Goal: Information Seeking & Learning: Find specific fact

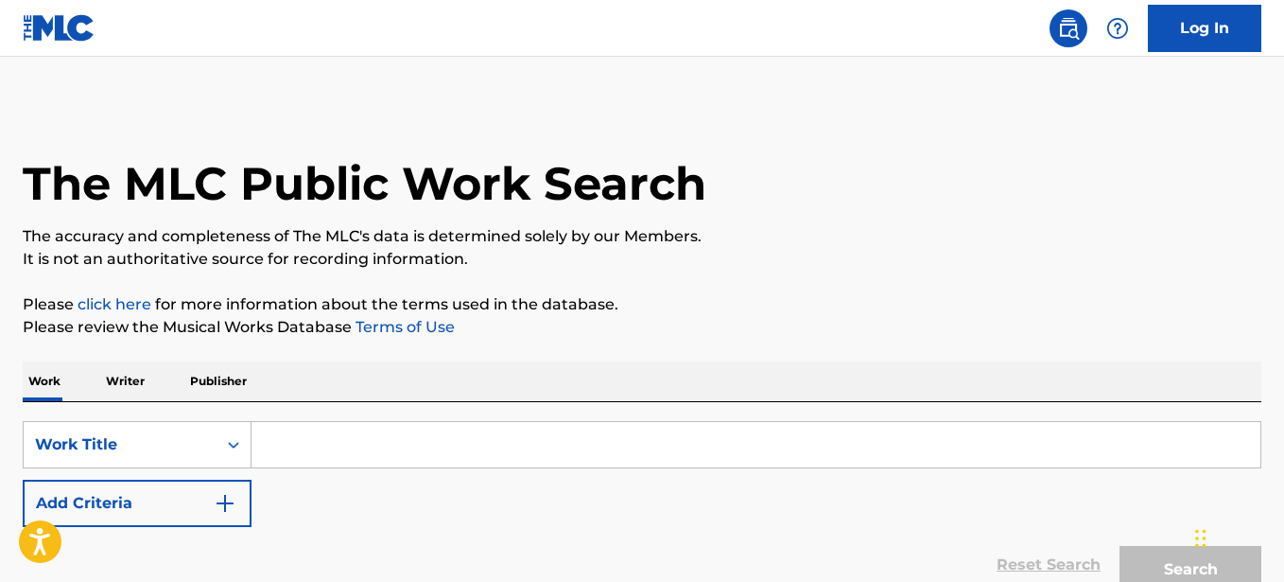
click at [433, 449] on input "Search Form" at bounding box center [756, 444] width 1009 height 45
paste input "Dope Boy Phone"
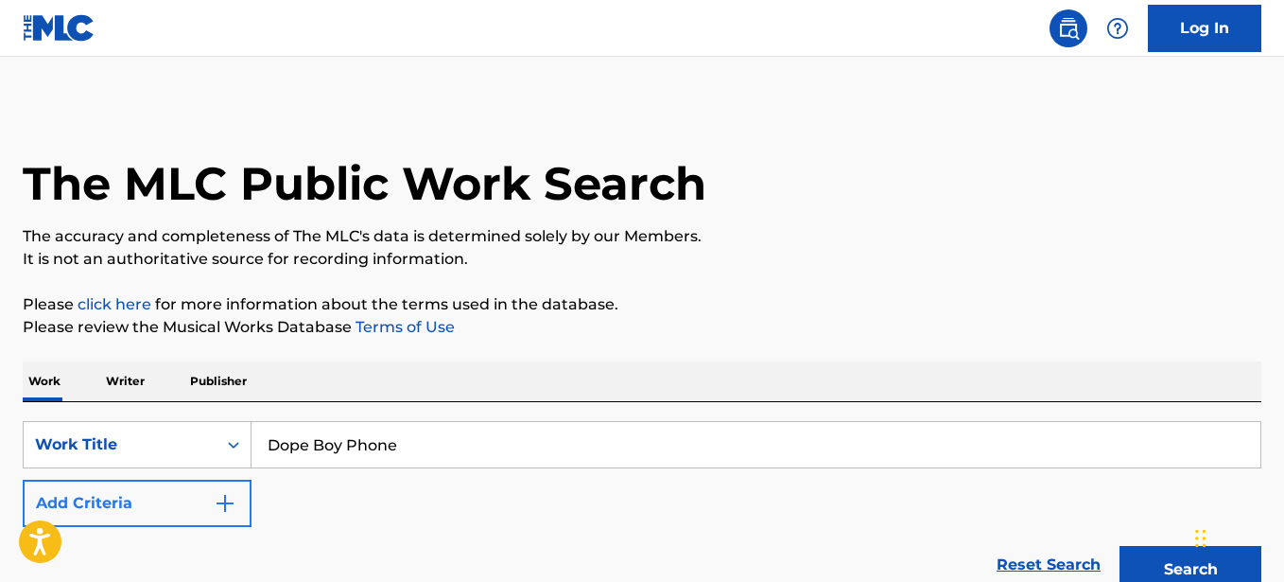
type input "Dope Boy Phone"
click at [191, 502] on button "Add Criteria" at bounding box center [137, 503] width 229 height 47
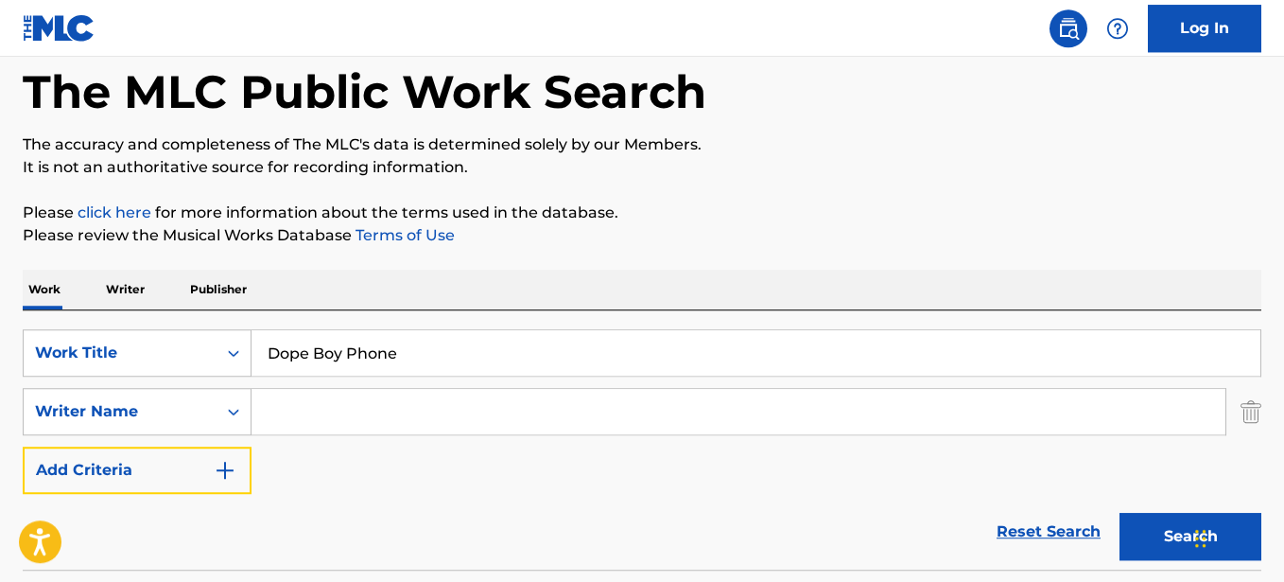
scroll to position [161, 0]
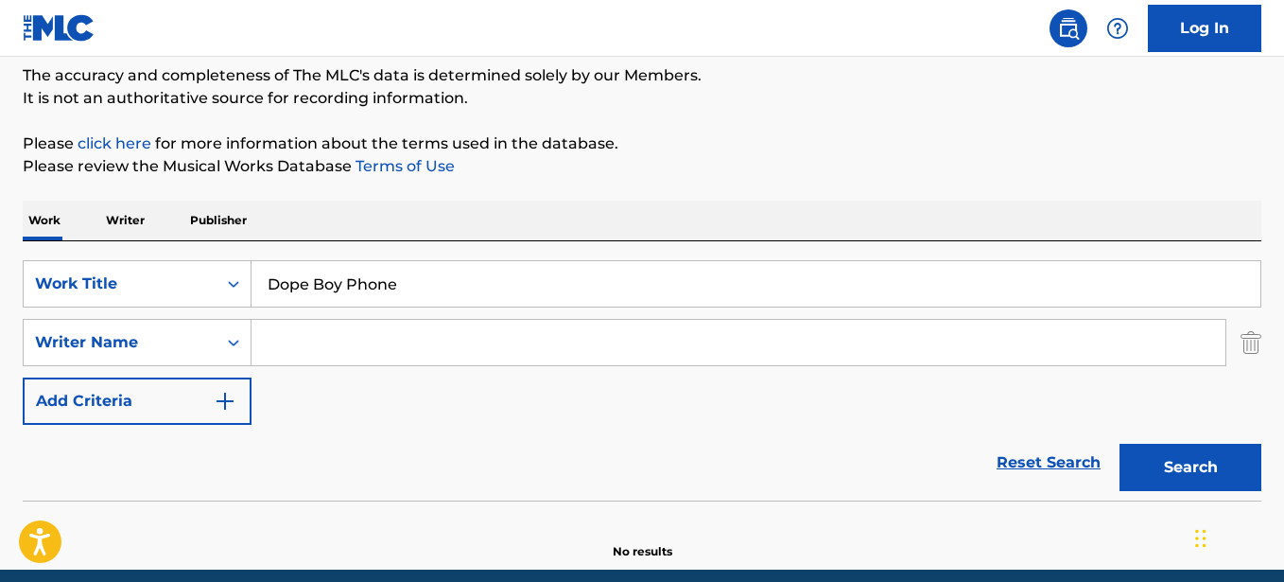
click at [331, 338] on input "Search Form" at bounding box center [739, 342] width 974 height 45
paste input "BALL KIRSNICK KHARI"
click at [1120, 444] on button "Search" at bounding box center [1191, 467] width 142 height 47
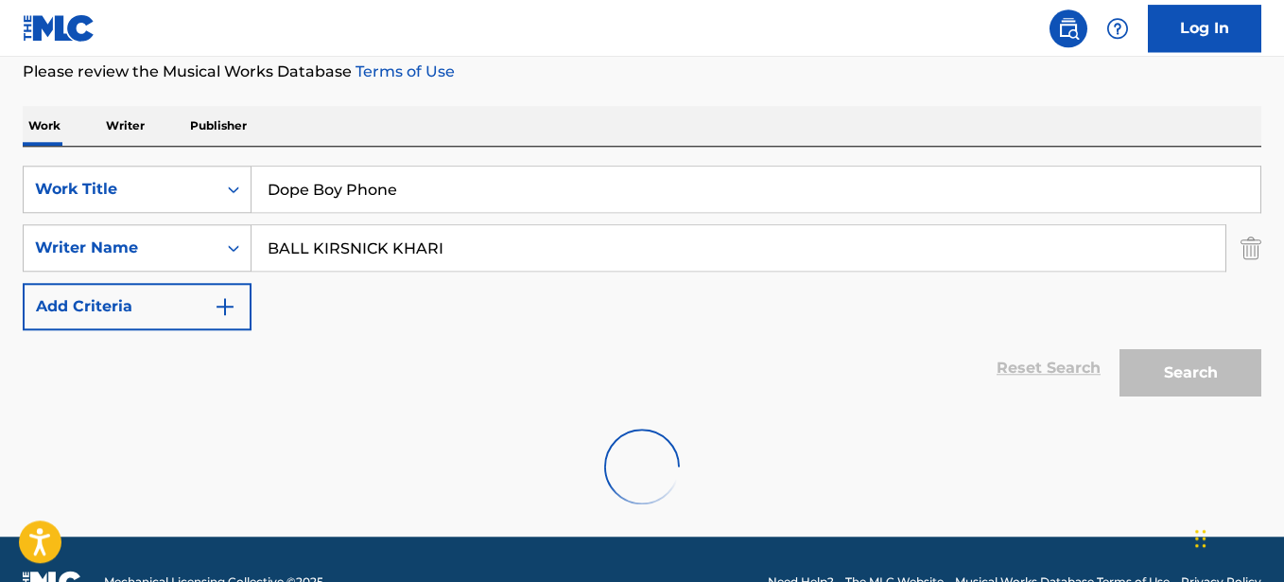
scroll to position [301, 0]
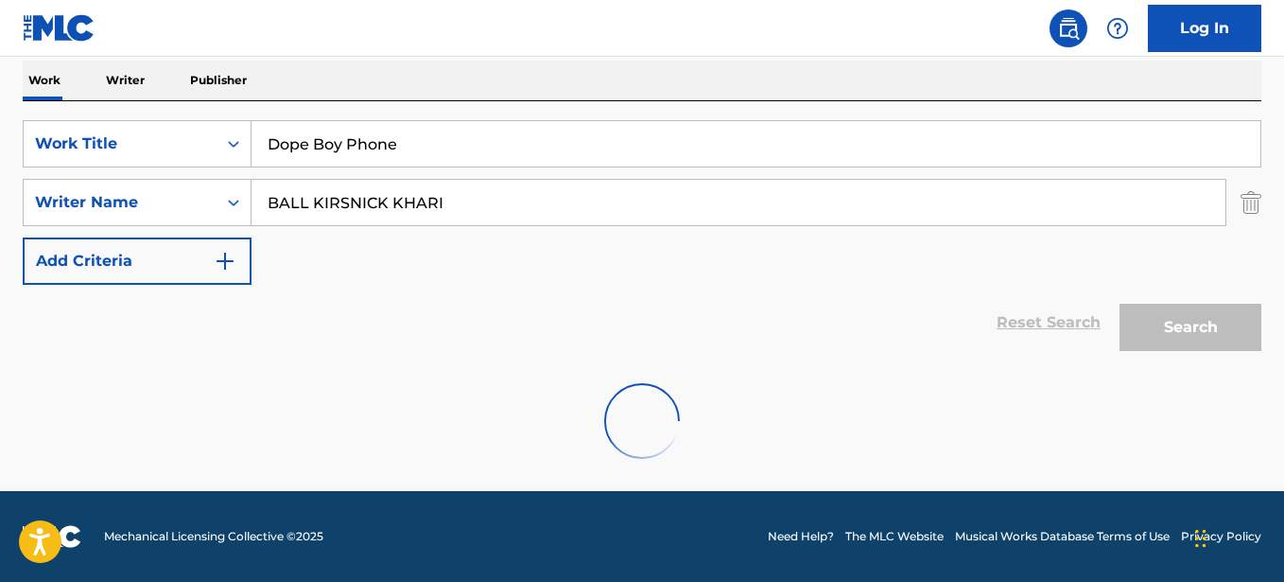
click at [497, 358] on div "Reset Search Search" at bounding box center [642, 323] width 1239 height 76
click at [542, 419] on div at bounding box center [642, 420] width 1239 height 121
click at [542, 401] on div at bounding box center [642, 420] width 1239 height 121
click at [538, 386] on div at bounding box center [642, 420] width 1239 height 121
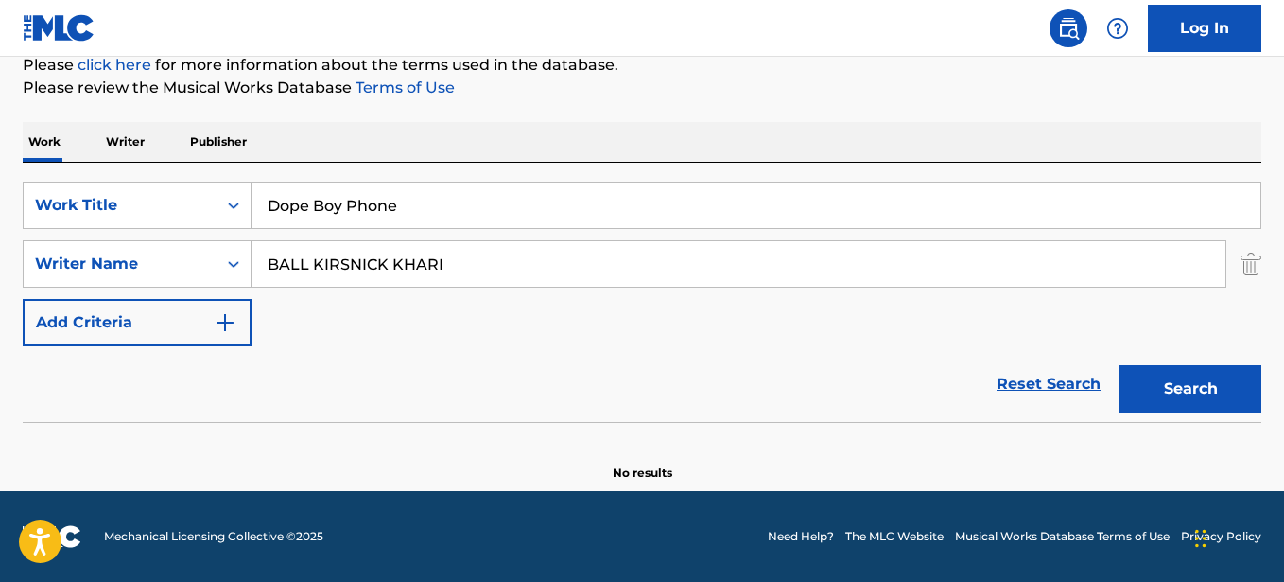
scroll to position [239, 0]
click at [579, 196] on input "Dope Boy Phone" at bounding box center [756, 205] width 1009 height 45
drag, startPoint x: 394, startPoint y: 265, endPoint x: 96, endPoint y: 286, distance: 299.6
click at [252, 286] on input "BALL KIRSNICK KHARI" at bounding box center [739, 263] width 974 height 45
type input "KHARI"
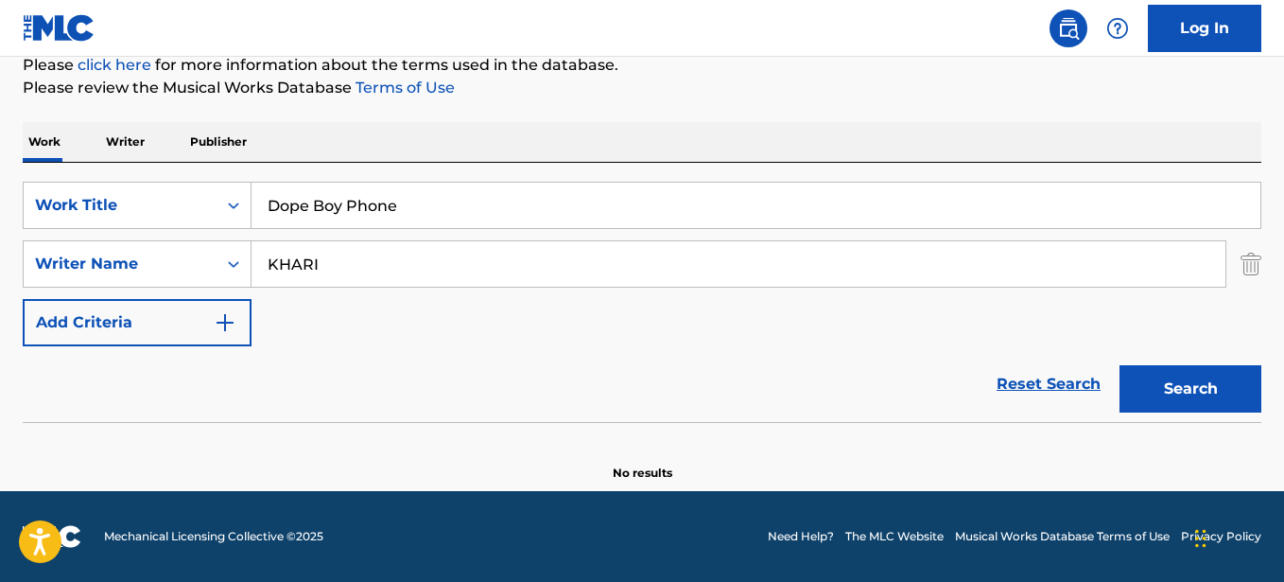
click at [1120, 365] on button "Search" at bounding box center [1191, 388] width 142 height 47
drag, startPoint x: 328, startPoint y: 266, endPoint x: 153, endPoint y: 265, distance: 175.0
click at [252, 265] on input "KHARI" at bounding box center [739, 263] width 974 height 45
drag, startPoint x: 470, startPoint y: 209, endPoint x: 260, endPoint y: 203, distance: 210.0
click at [260, 203] on input "Dope Boy Phone" at bounding box center [756, 205] width 1009 height 45
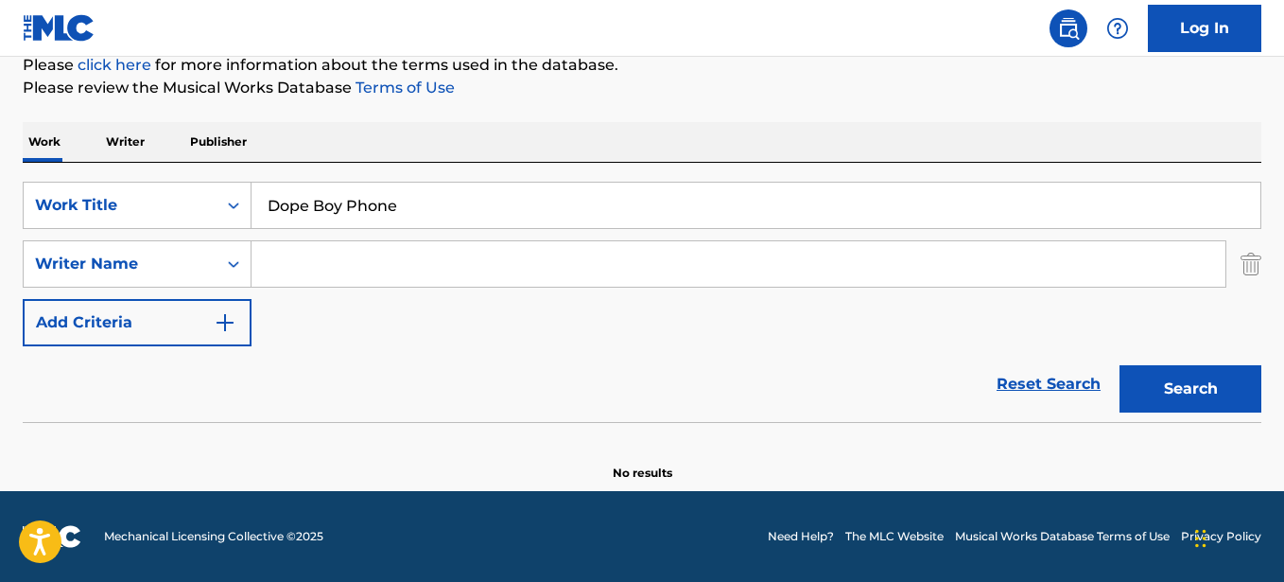
click at [440, 203] on input "Dope Boy Phone" at bounding box center [756, 205] width 1009 height 45
drag, startPoint x: 479, startPoint y: 199, endPoint x: 231, endPoint y: 199, distance: 247.8
click at [252, 199] on input "Dope Boy Phone" at bounding box center [756, 205] width 1009 height 45
type input "Rise"
click at [1120, 365] on button "Search" at bounding box center [1191, 388] width 142 height 47
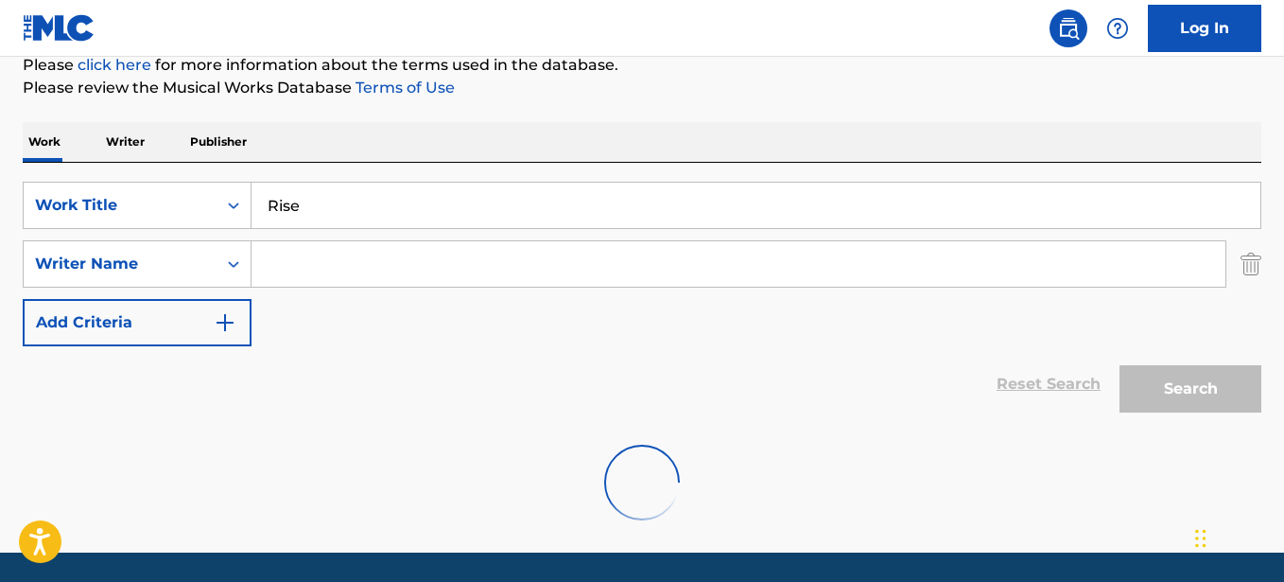
click at [359, 408] on div "Reset Search Search" at bounding box center [642, 384] width 1239 height 76
click at [360, 384] on div "Reset Search Search" at bounding box center [642, 384] width 1239 height 76
click at [365, 357] on div "Reset Search Search" at bounding box center [642, 384] width 1239 height 76
click at [526, 410] on div "Reset Search Search" at bounding box center [642, 384] width 1239 height 76
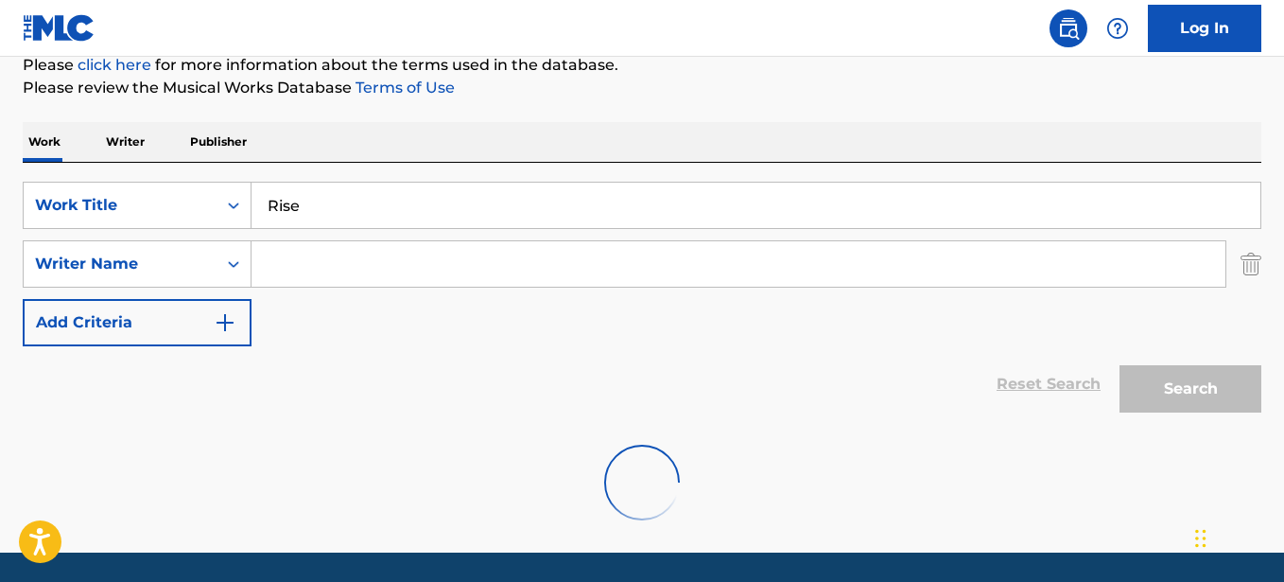
click at [516, 492] on div at bounding box center [642, 482] width 1239 height 121
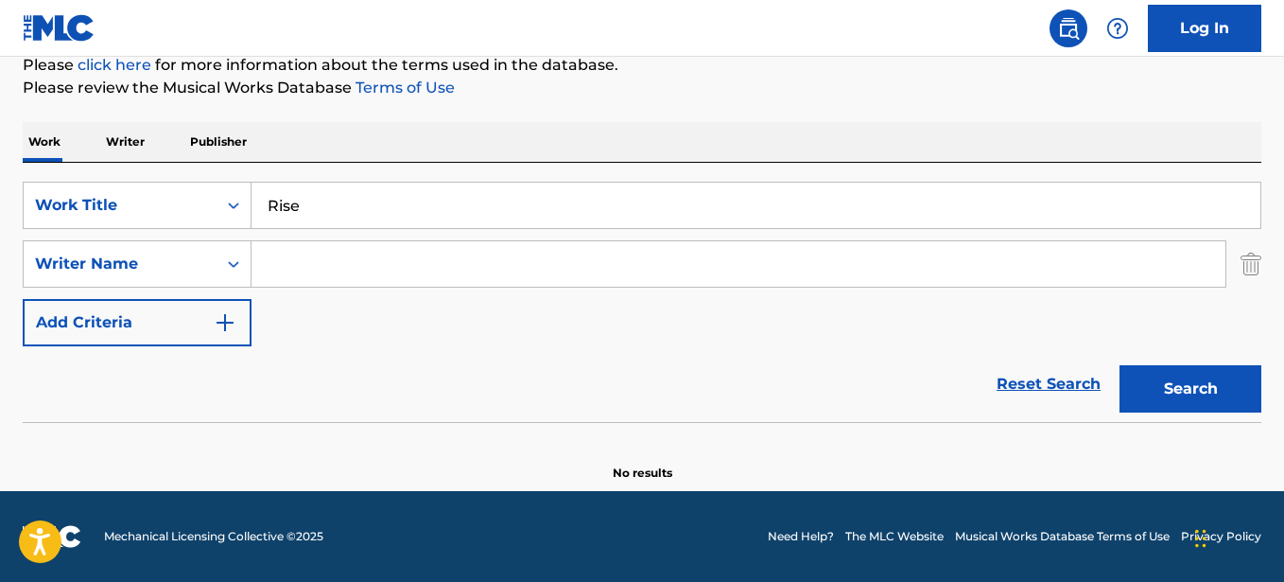
click at [448, 219] on input "Rise" at bounding box center [756, 205] width 1009 height 45
click at [150, 150] on div "Work Writer Publisher" at bounding box center [642, 142] width 1239 height 40
